Goal: Information Seeking & Learning: Understand process/instructions

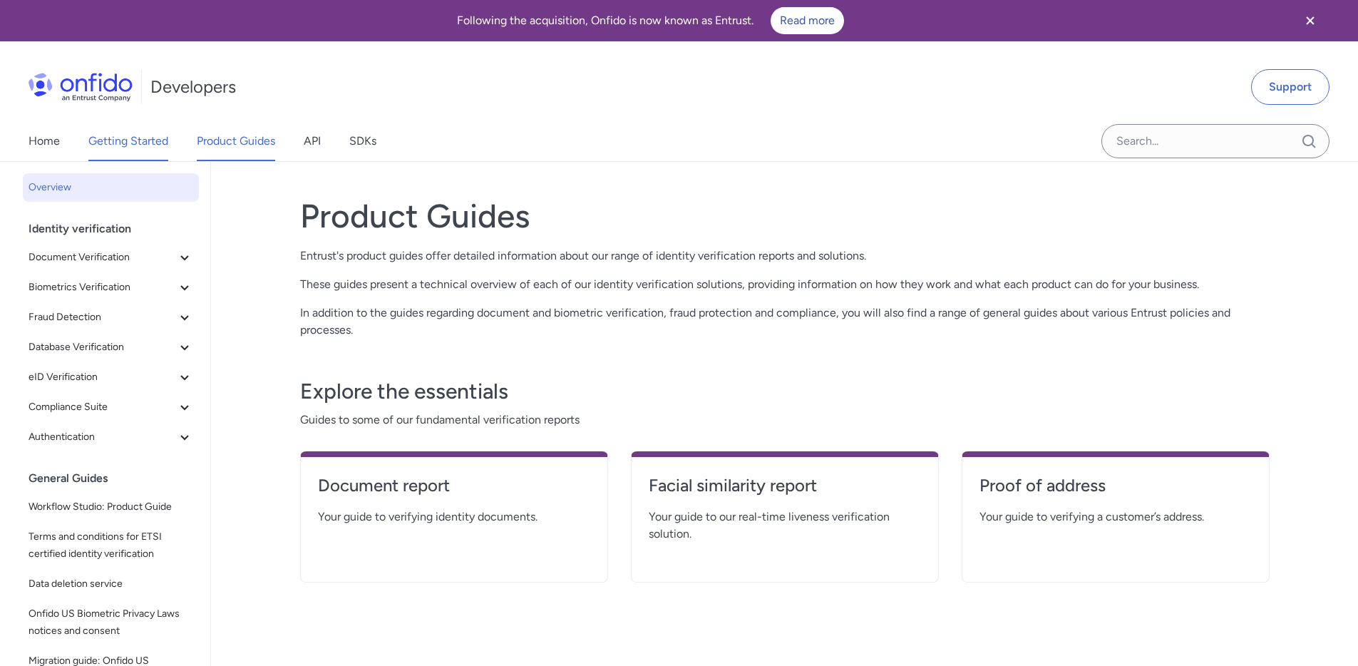
click at [143, 136] on link "Getting Started" at bounding box center [128, 141] width 80 height 40
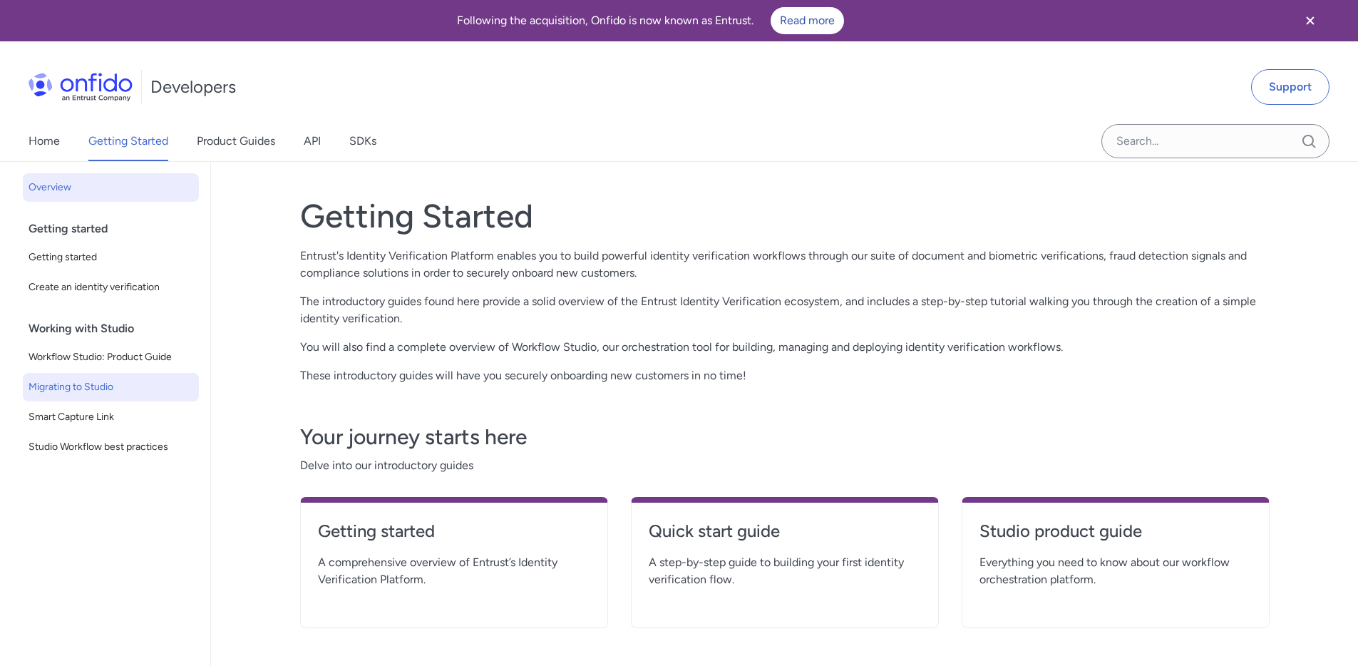
click at [88, 387] on span "Migrating to Studio" at bounding box center [111, 386] width 165 height 17
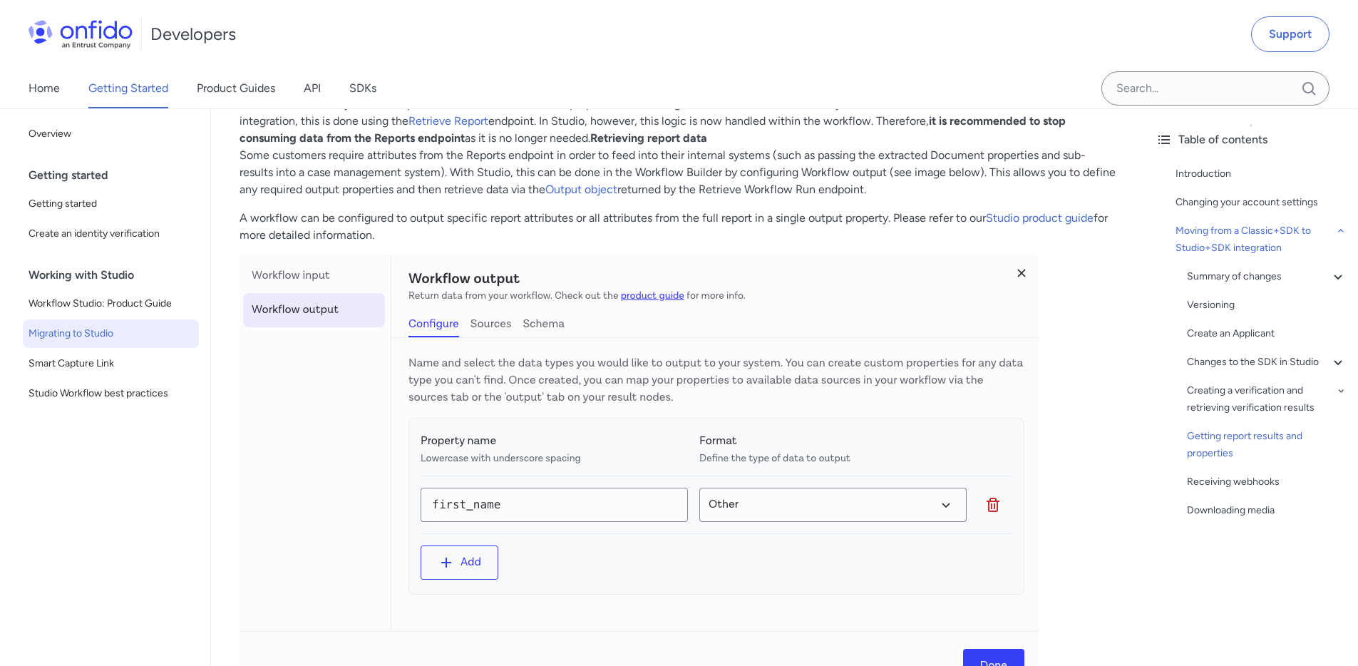
scroll to position [4938, 0]
